Goal: Transaction & Acquisition: Purchase product/service

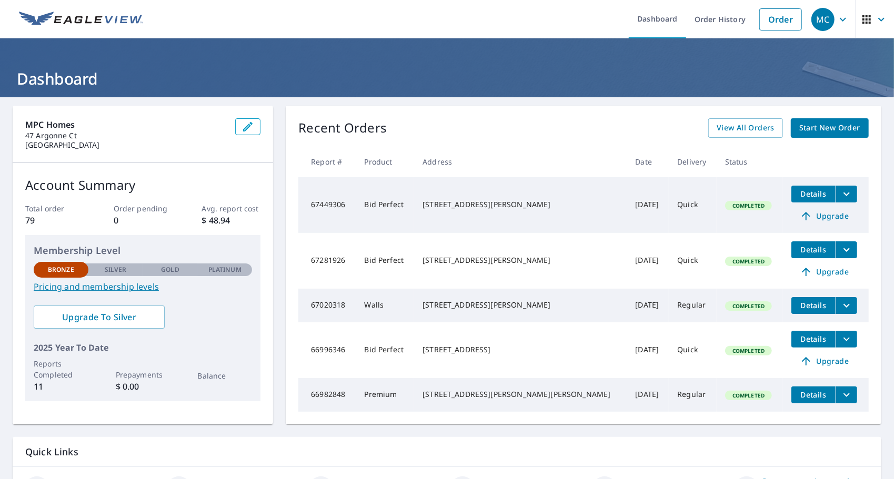
click at [467, 206] on div "[STREET_ADDRESS][PERSON_NAME]" at bounding box center [521, 204] width 196 height 11
click at [798, 194] on span "Details" at bounding box center [814, 194] width 32 height 10
click at [802, 214] on icon at bounding box center [806, 216] width 8 height 8
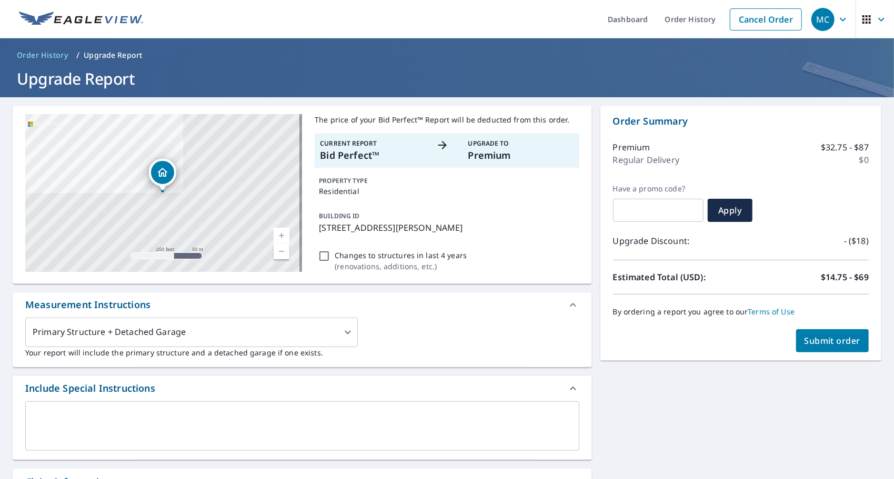
click at [810, 344] on span "Submit order" at bounding box center [832, 341] width 56 height 12
